Goal: Task Accomplishment & Management: Use online tool/utility

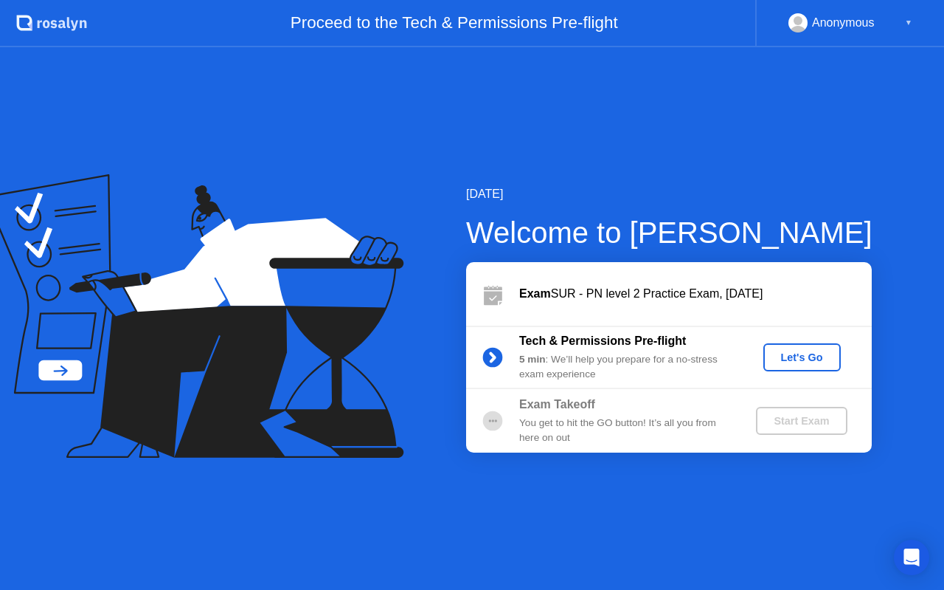
click at [812, 356] on div "Let's Go" at bounding box center [803, 357] width 66 height 12
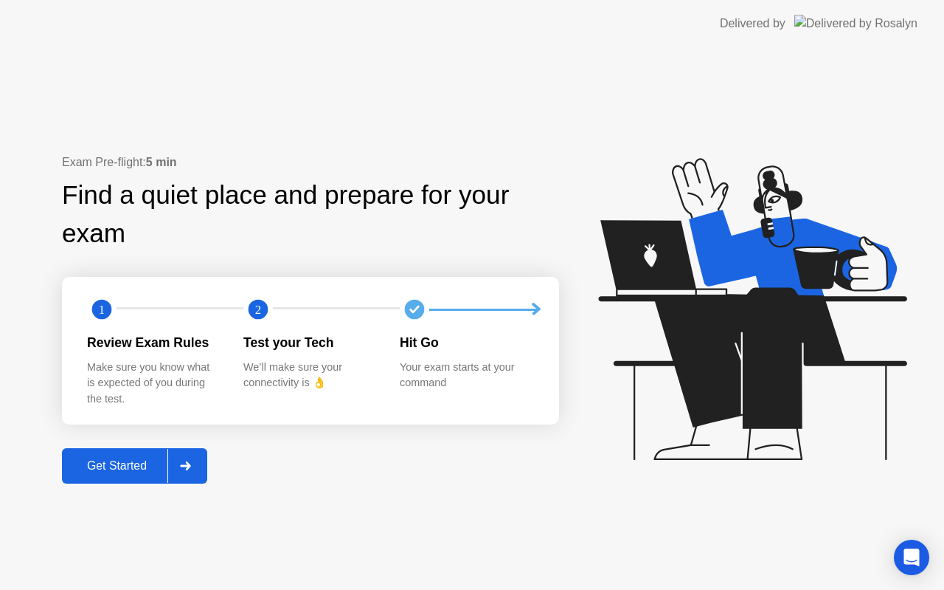
click at [193, 462] on div at bounding box center [184, 466] width 35 height 34
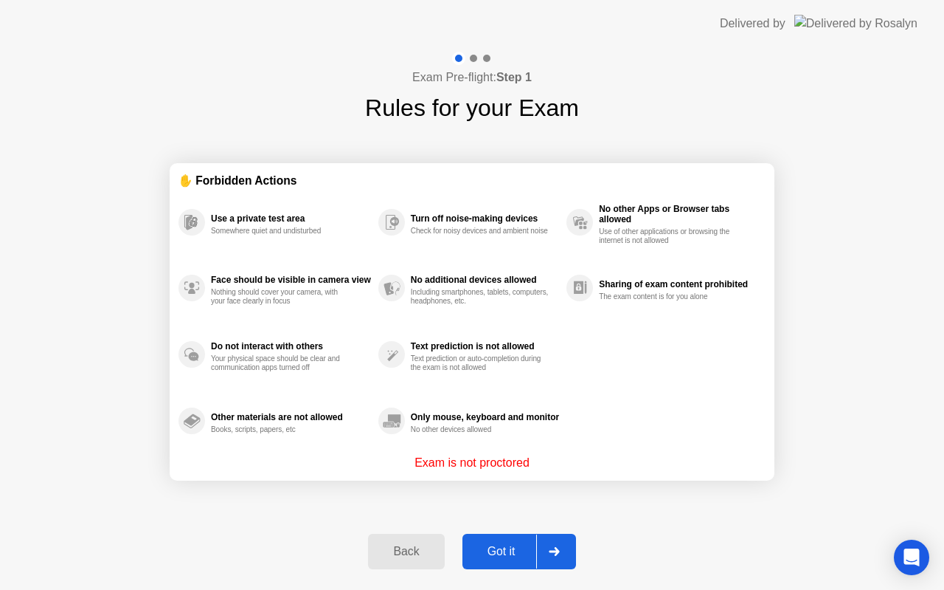
click at [519, 545] on div "Got it" at bounding box center [501, 551] width 69 height 13
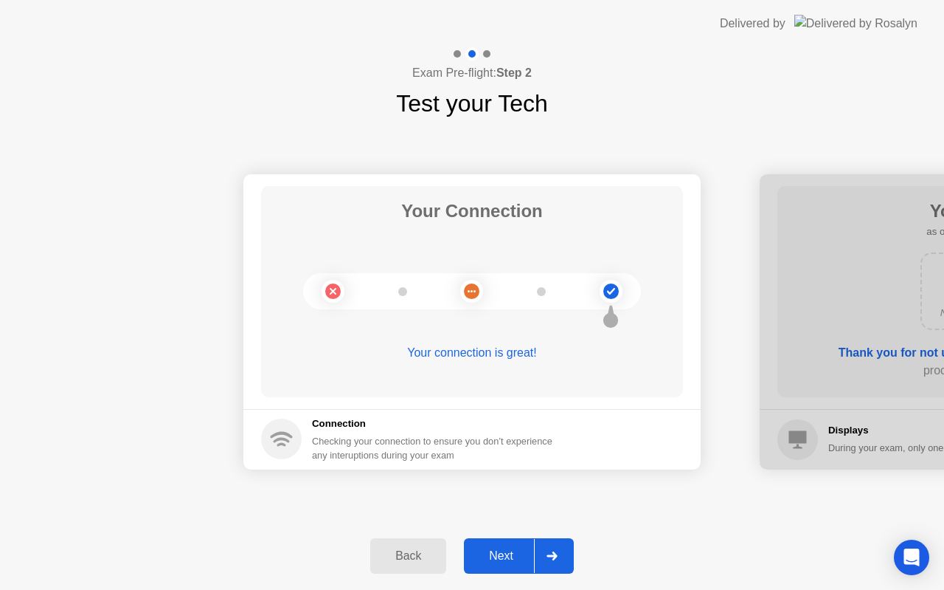
click at [524, 551] on div "Next" at bounding box center [502, 555] width 66 height 13
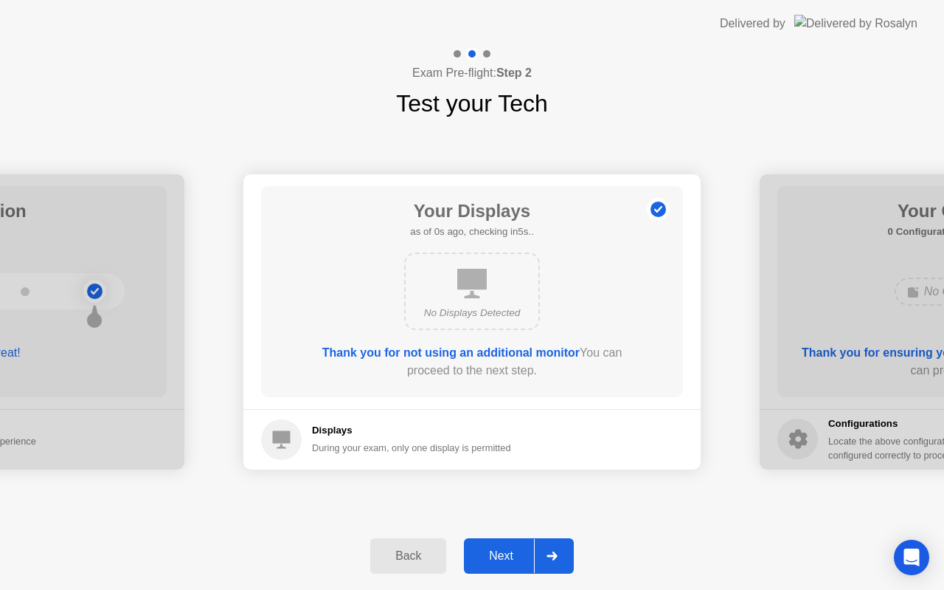
click at [524, 551] on div "Next" at bounding box center [502, 555] width 66 height 13
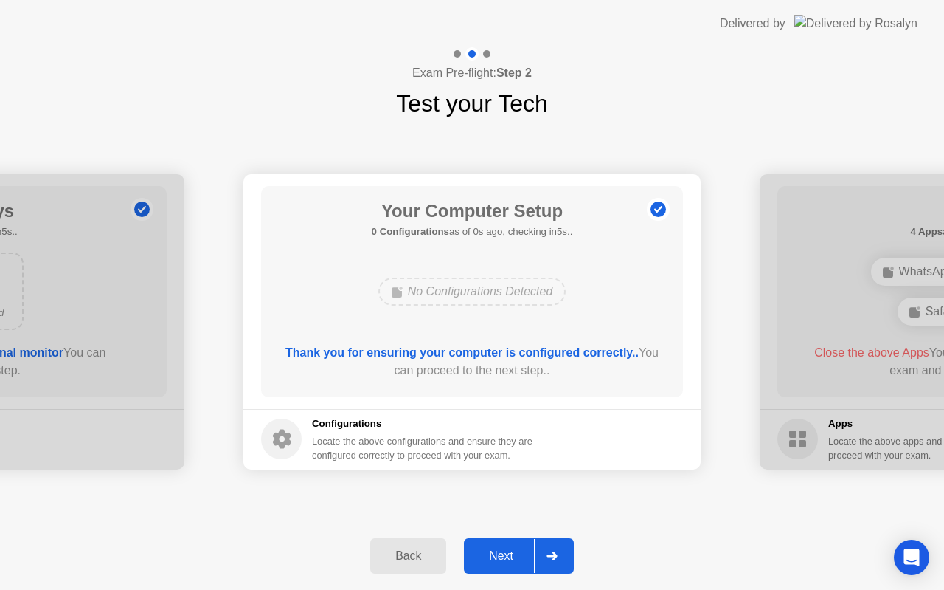
click at [524, 551] on div "Next" at bounding box center [502, 555] width 66 height 13
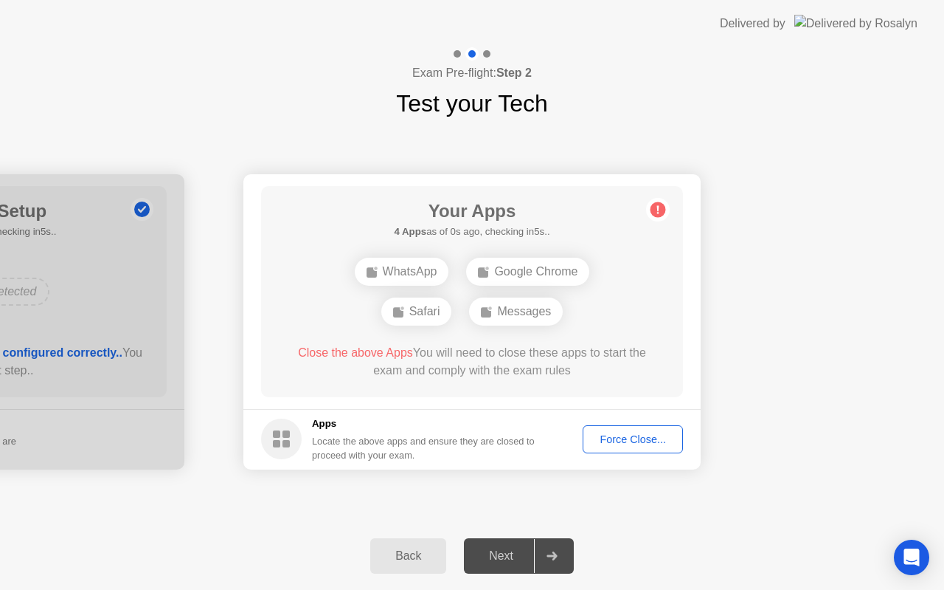
click at [524, 551] on div "Next" at bounding box center [502, 555] width 66 height 13
click at [643, 442] on div "Force Close..." at bounding box center [633, 439] width 90 height 12
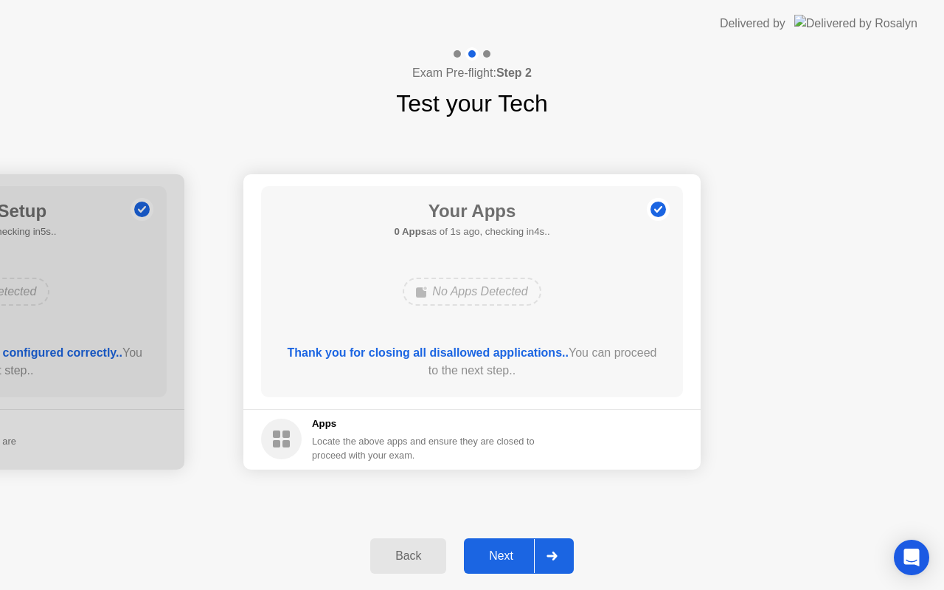
click at [509, 549] on div "Next" at bounding box center [502, 555] width 66 height 13
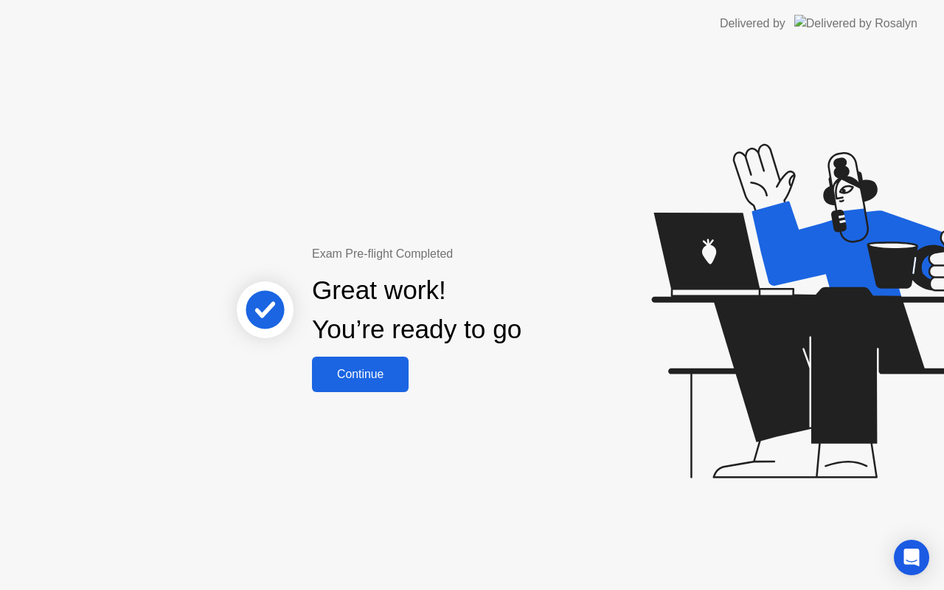
click at [331, 377] on div "Continue" at bounding box center [361, 373] width 88 height 13
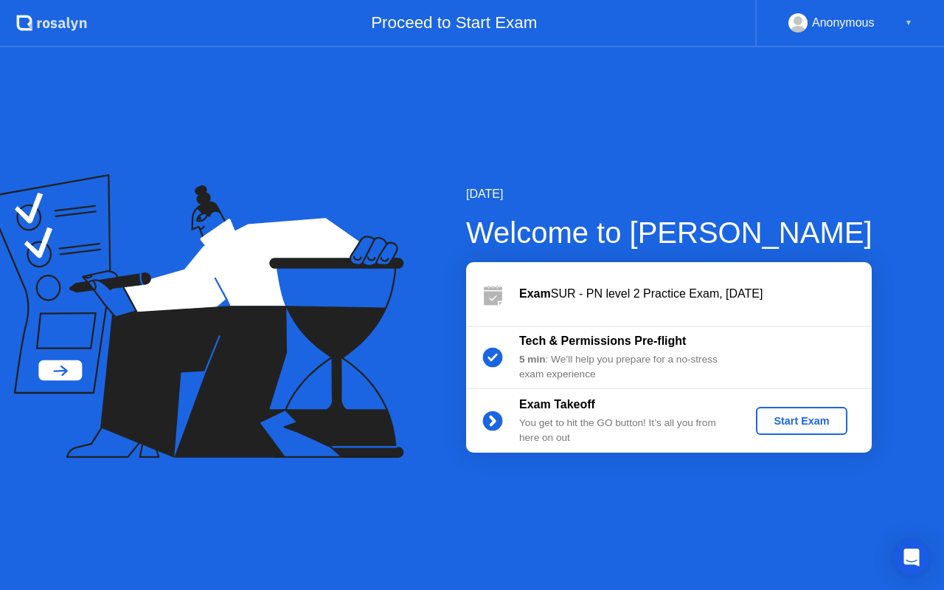
click at [804, 420] on div "Start Exam" at bounding box center [801, 421] width 79 height 12
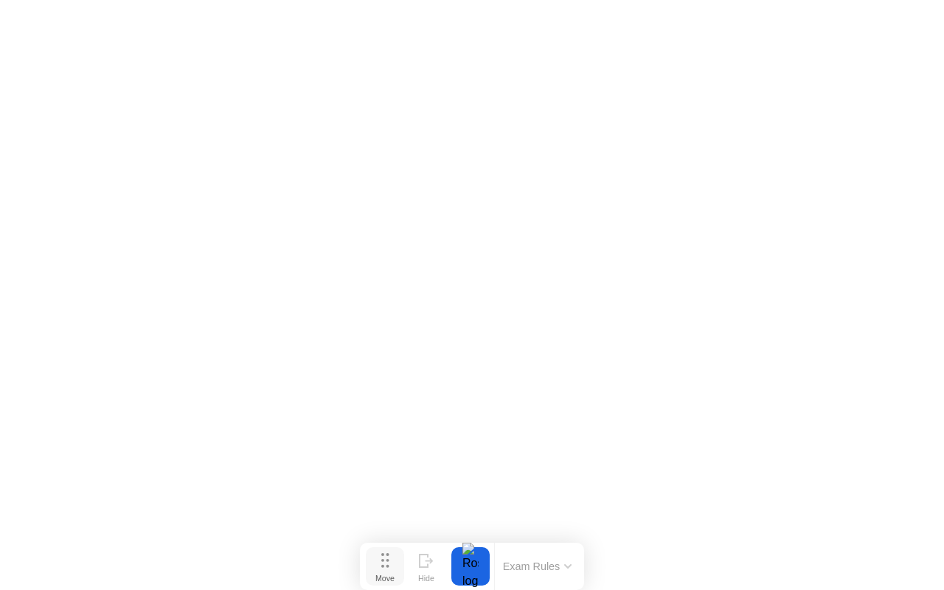
click at [398, 576] on button "Move" at bounding box center [385, 566] width 38 height 38
click at [380, 575] on div "Move" at bounding box center [385, 577] width 19 height 9
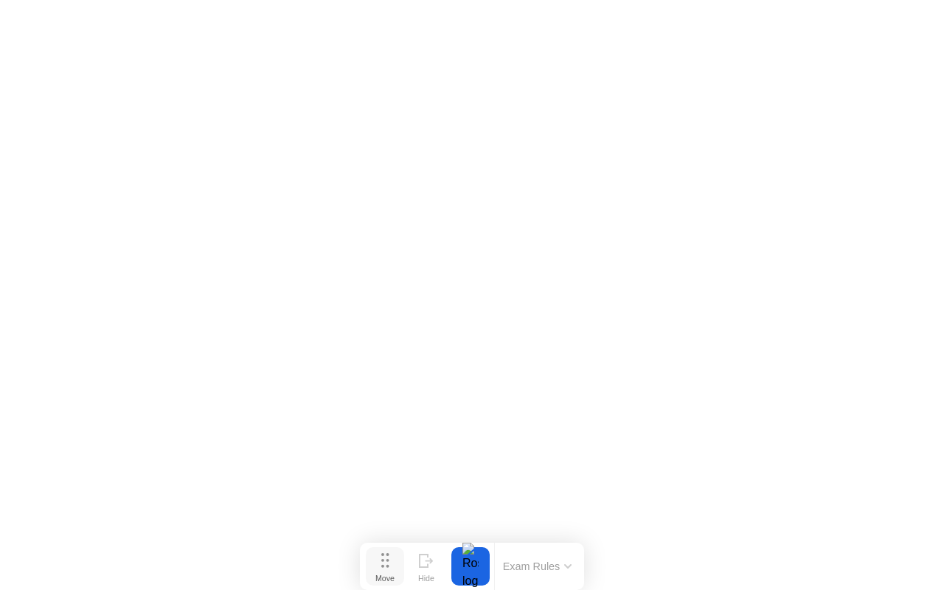
click at [380, 575] on div "Move" at bounding box center [385, 577] width 19 height 9
click at [420, 573] on div "Hide" at bounding box center [426, 577] width 16 height 9
click at [891, 564] on icon at bounding box center [887, 560] width 15 height 14
click at [480, 559] on div at bounding box center [470, 566] width 31 height 38
click at [471, 567] on div at bounding box center [470, 566] width 31 height 38
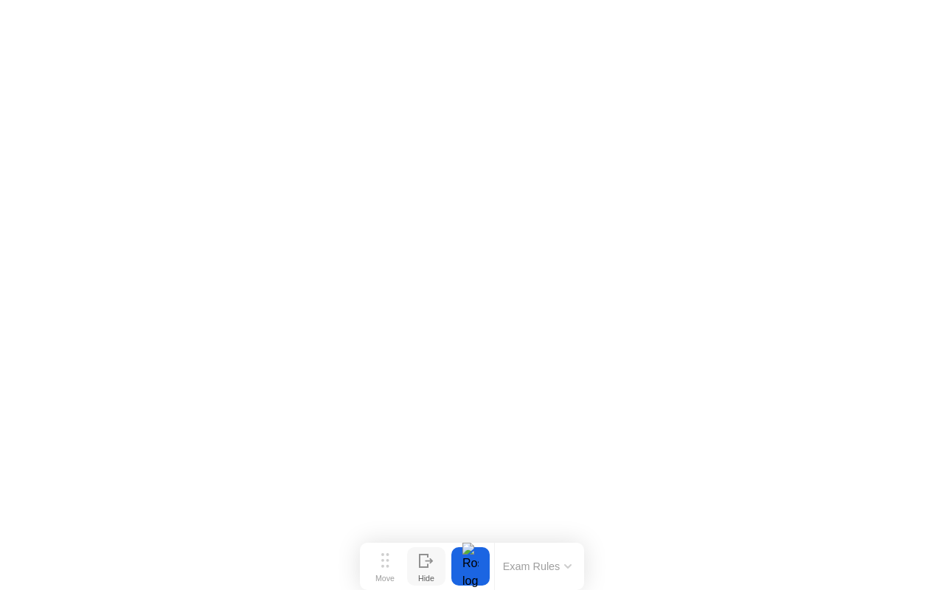
click at [562, 564] on button "Exam Rules" at bounding box center [538, 565] width 78 height 13
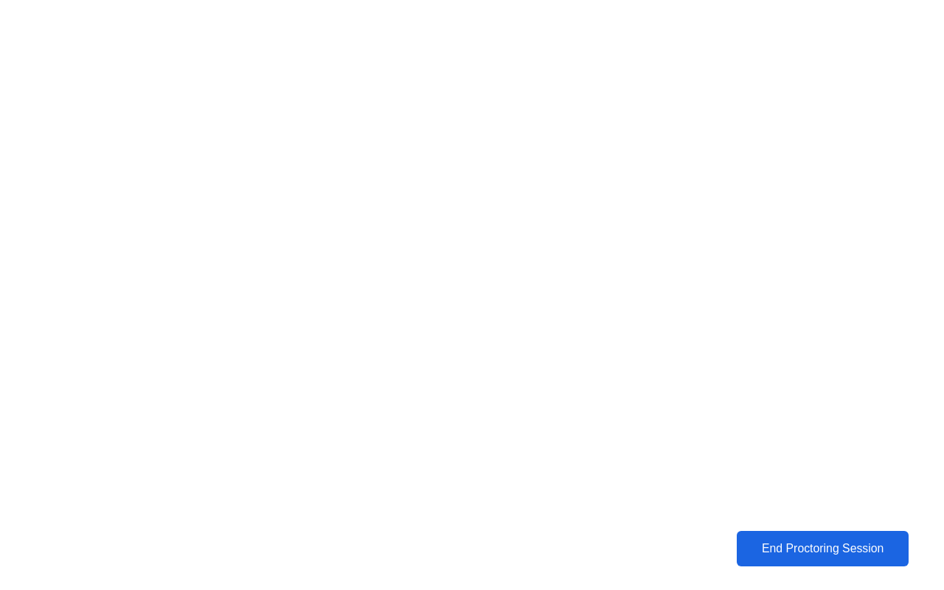
click at [776, 548] on div "End Proctoring Session" at bounding box center [823, 549] width 170 height 14
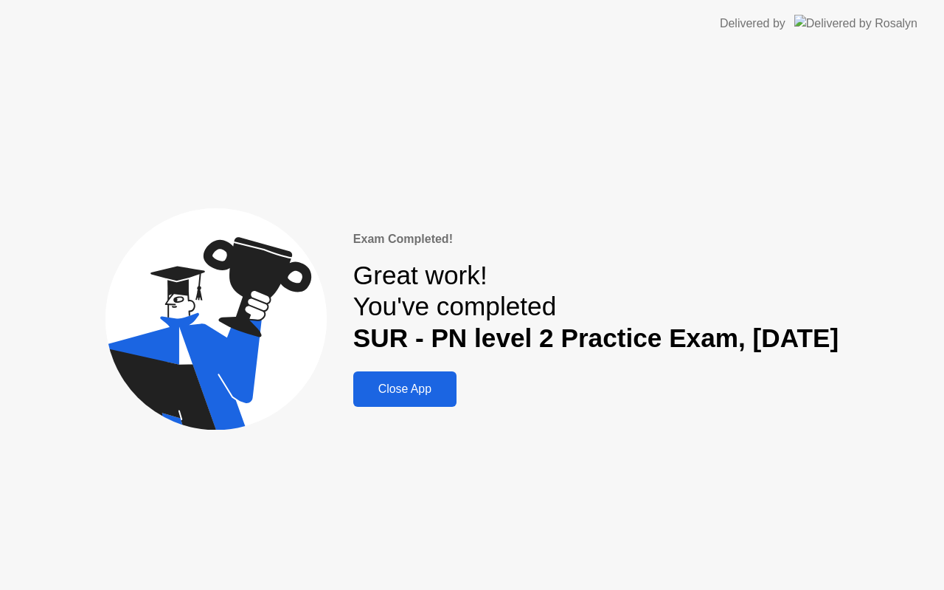
click at [387, 356] on div "Exam Completed! Great work! You've completed SUR - PN level 2 Practice Exam, [D…" at bounding box center [596, 318] width 486 height 176
click at [382, 382] on div "Close App" at bounding box center [405, 388] width 94 height 13
